Goal: Task Accomplishment & Management: Manage account settings

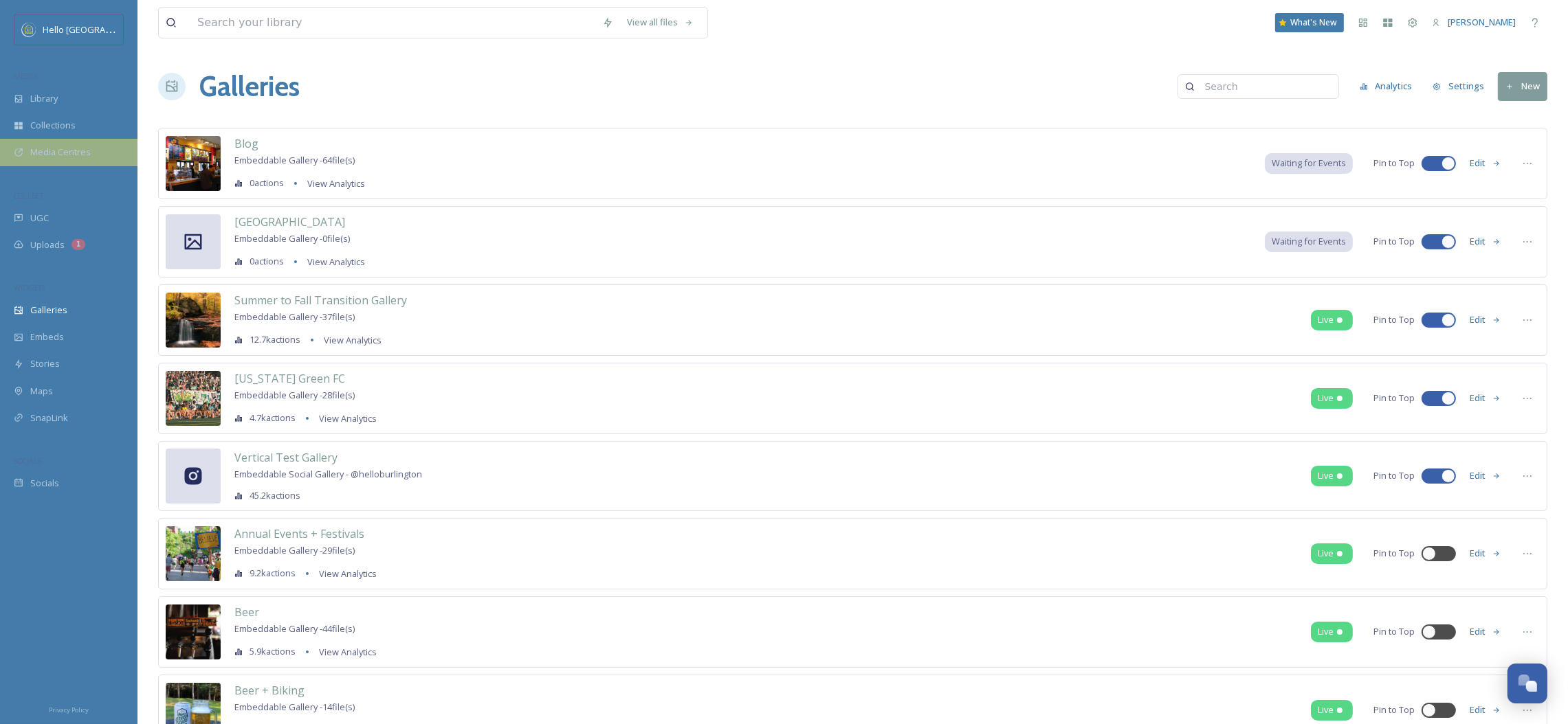
click at [64, 156] on span "Media Centres" at bounding box center [60, 153] width 60 height 13
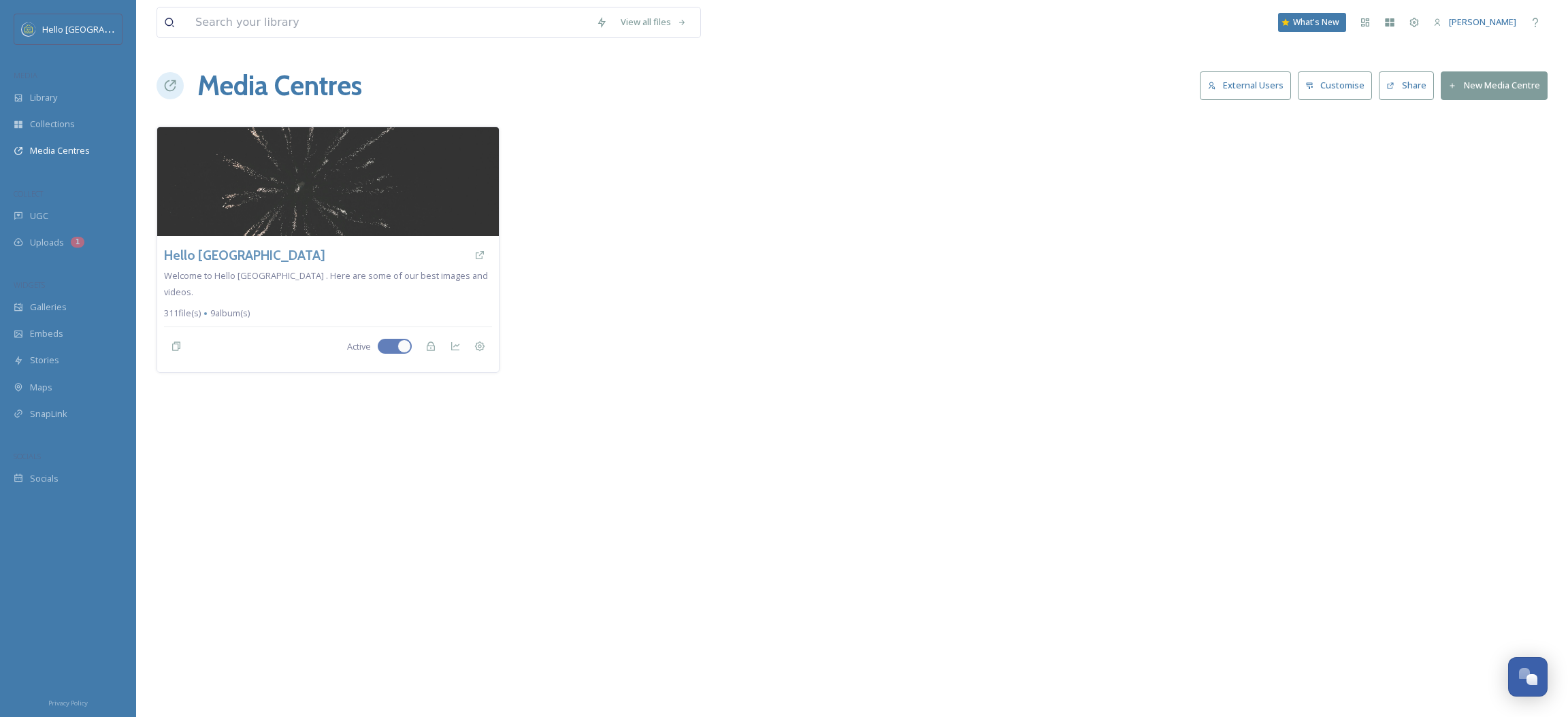
click at [1244, 87] on button "External Users" at bounding box center [1246, 86] width 92 height 28
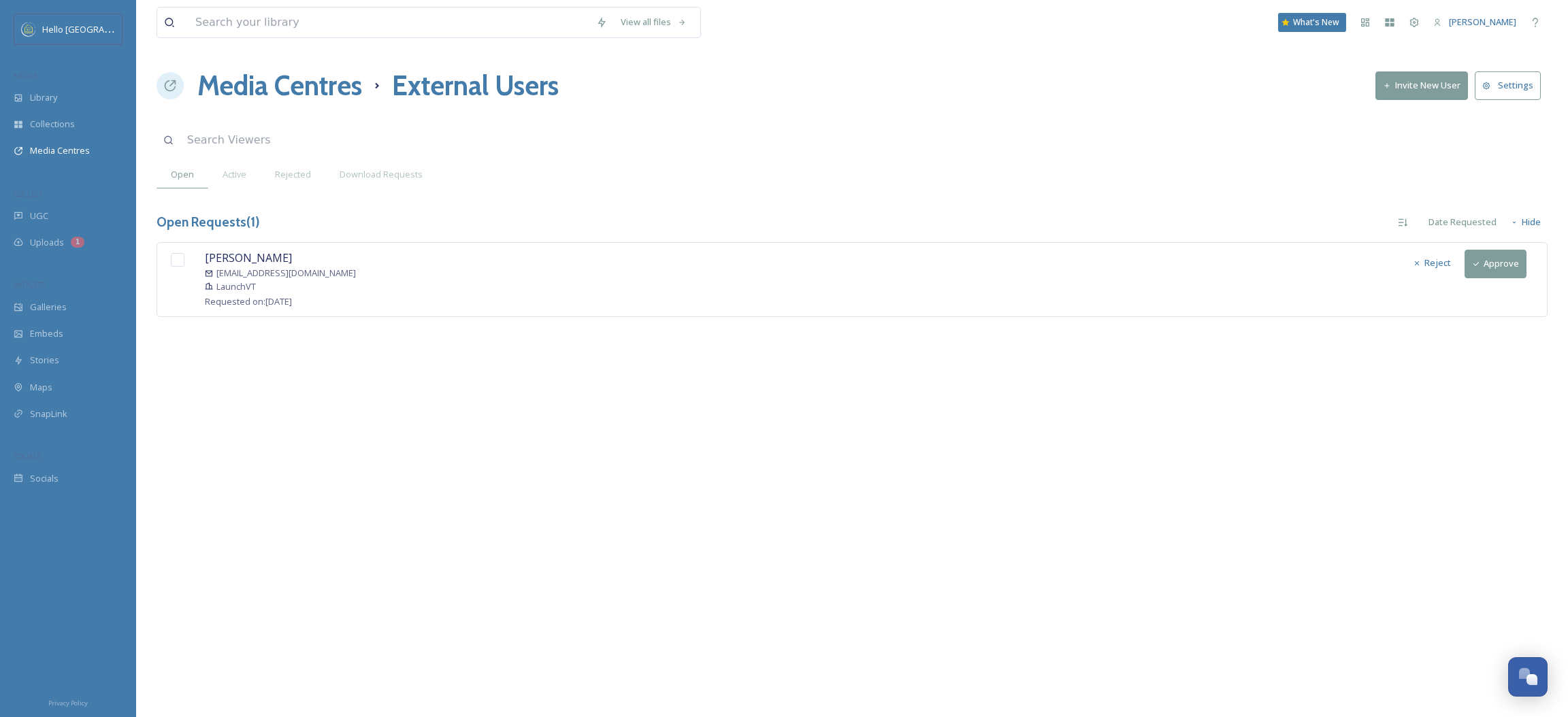
click at [1494, 272] on button "Approve" at bounding box center [1496, 264] width 62 height 28
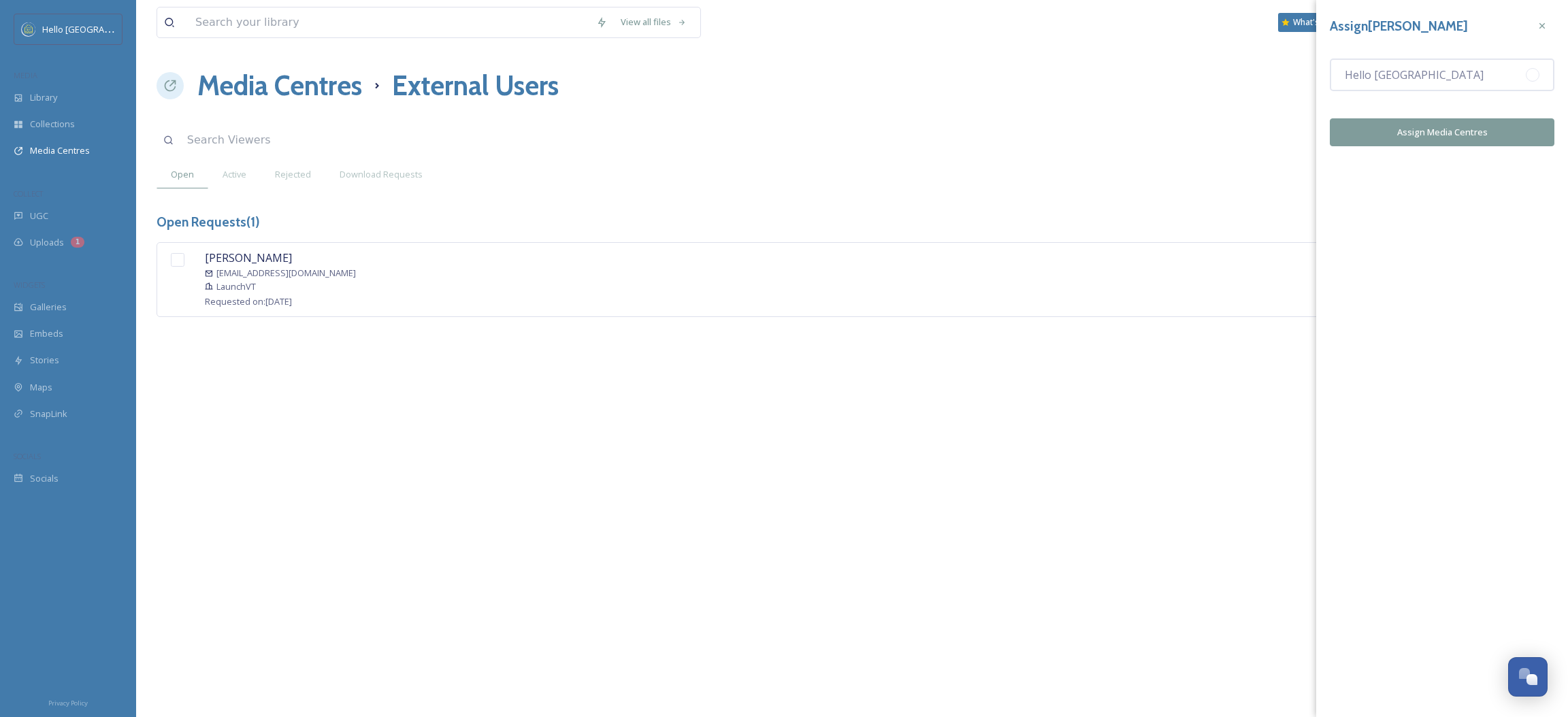
click at [1406, 138] on button "Assign Media Centres" at bounding box center [1442, 133] width 225 height 28
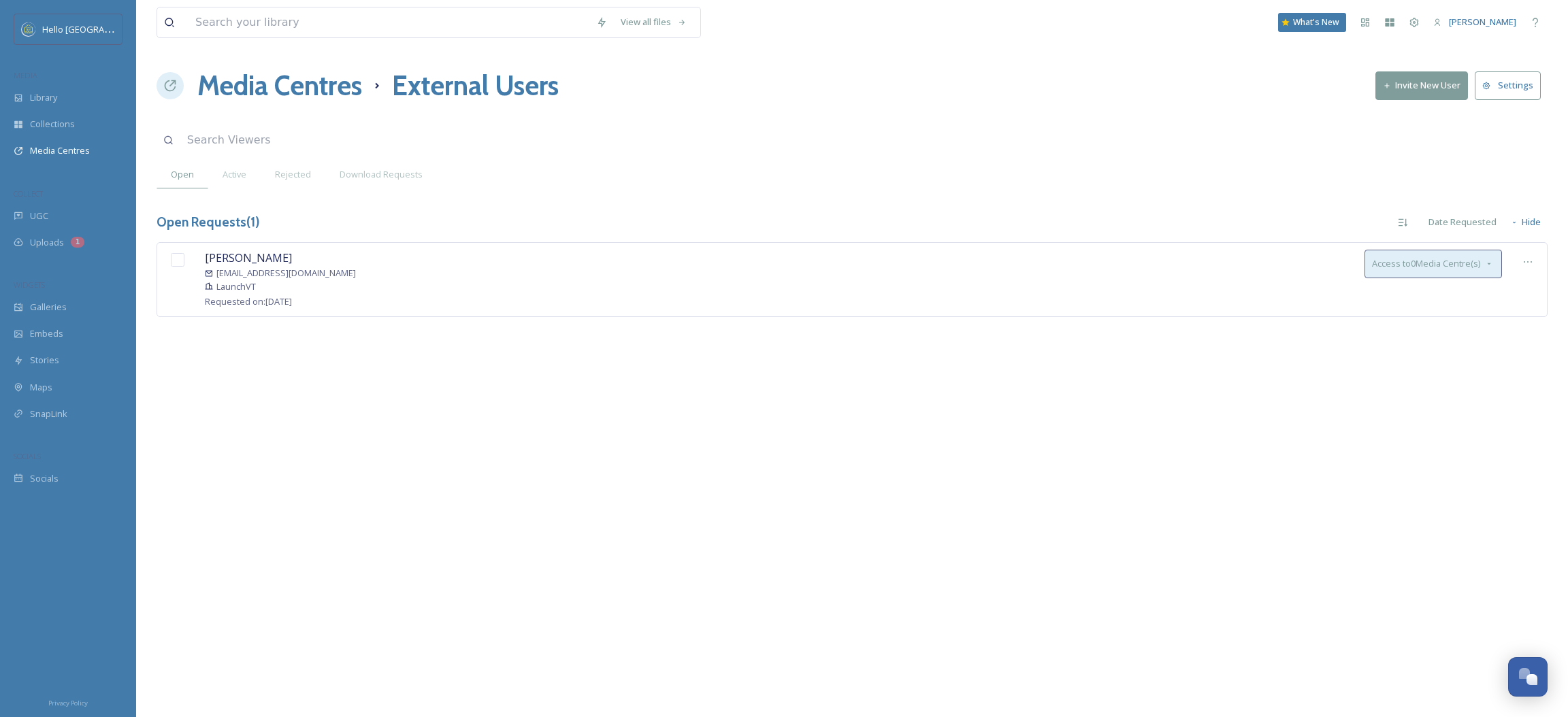
click at [1417, 267] on span "Access to 0 Media Centre(s)" at bounding box center [1427, 264] width 108 height 13
click at [1420, 288] on div "Hello [GEOGRAPHIC_DATA]" at bounding box center [1440, 296] width 149 height 26
click at [1402, 336] on div "[PERSON_NAME] [PERSON_NAME][EMAIL_ADDRESS][DOMAIN_NAME] LaunchVT Requested on: …" at bounding box center [853, 300] width 1391 height 115
click at [177, 264] on input "checkbox" at bounding box center [177, 260] width 14 height 14
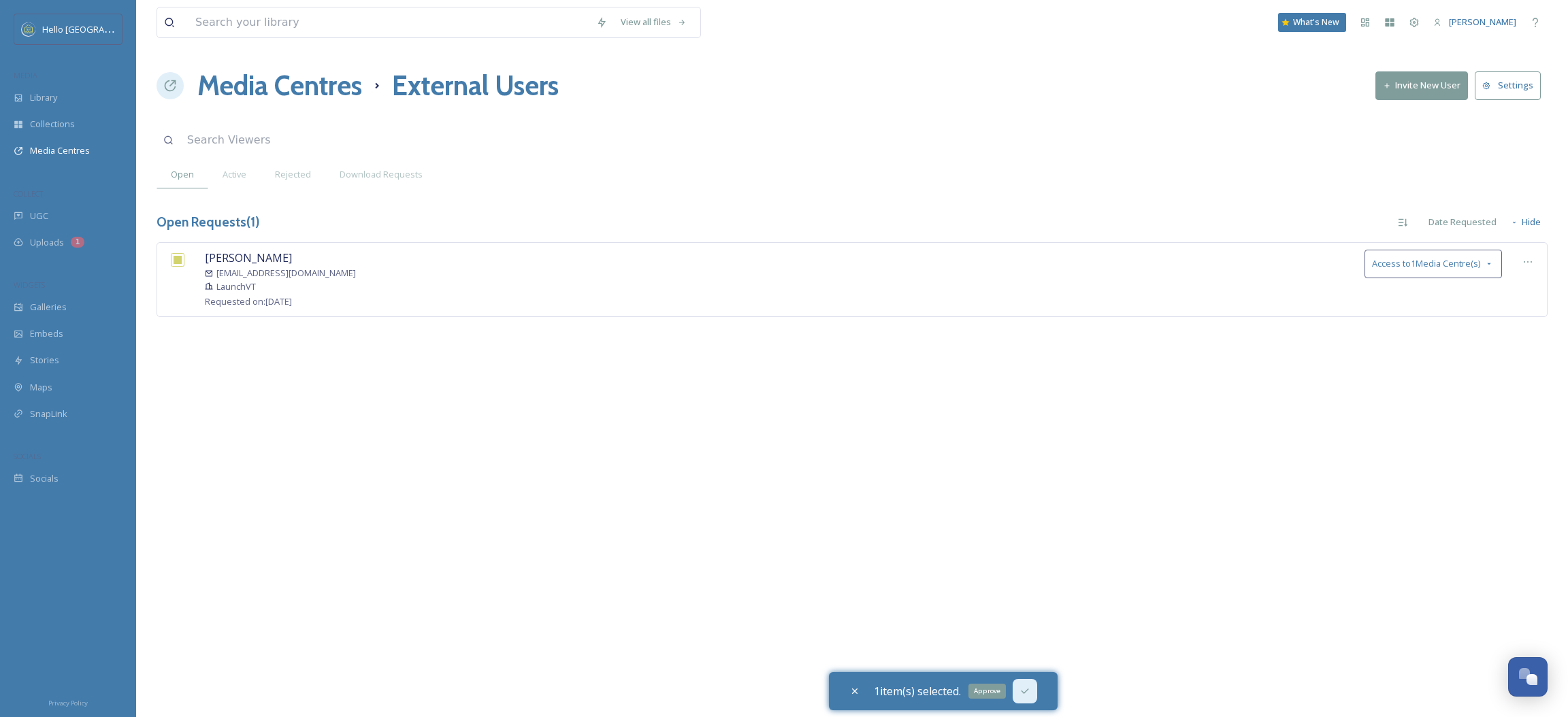
click at [1026, 692] on icon at bounding box center [1024, 692] width 7 height 6
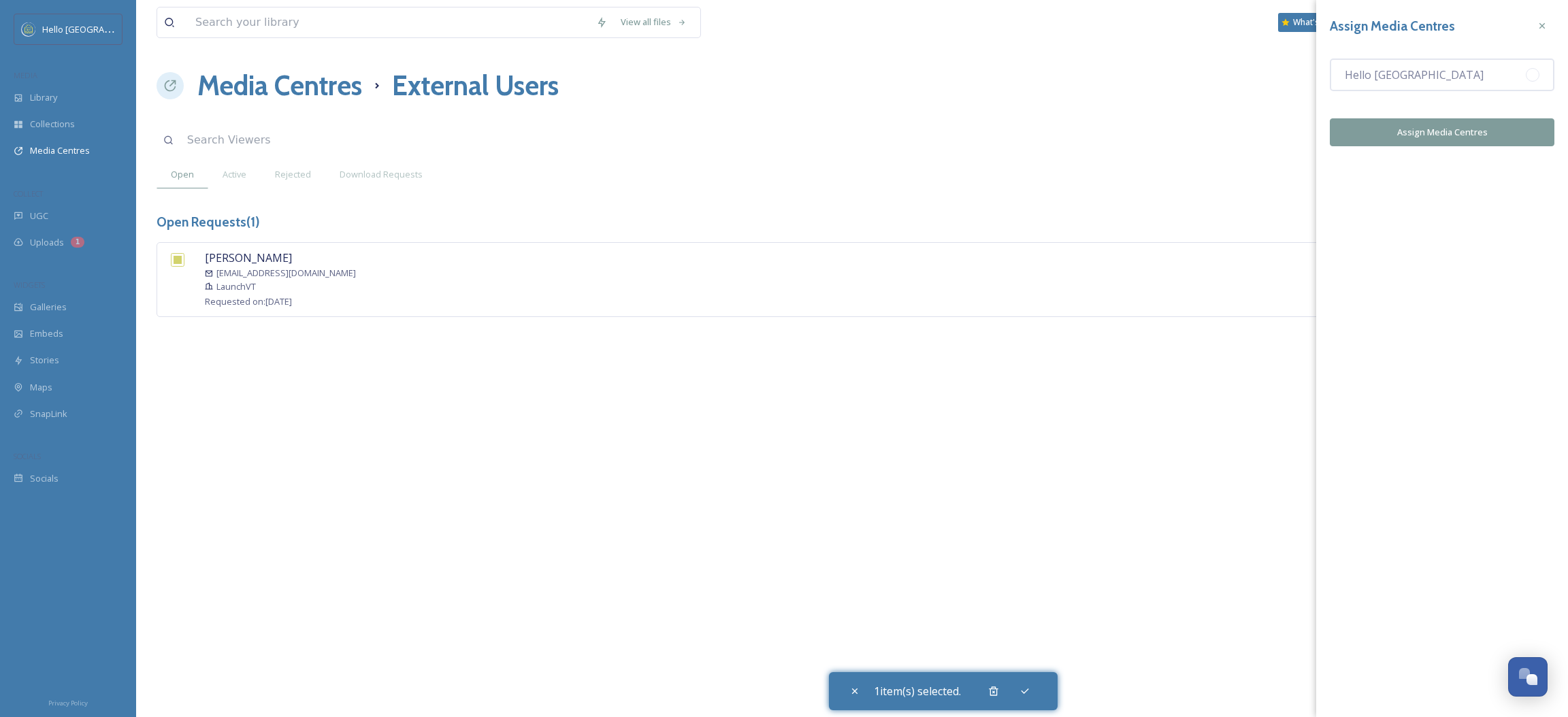
click at [1428, 128] on button "Assign Media Centres" at bounding box center [1442, 133] width 225 height 28
checkbox input "false"
